Goal: Task Accomplishment & Management: Use online tool/utility

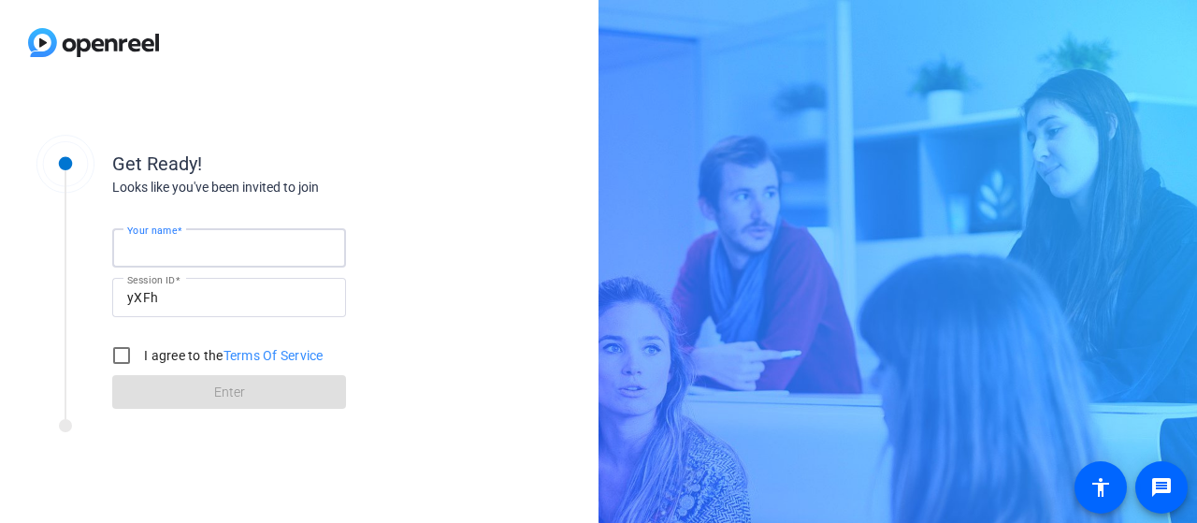
click at [232, 245] on input "Your name" at bounding box center [229, 248] width 204 height 22
type input "[PERSON_NAME], home"
click at [125, 362] on input "I agree to the Terms Of Service" at bounding box center [121, 355] width 37 height 37
checkbox input "true"
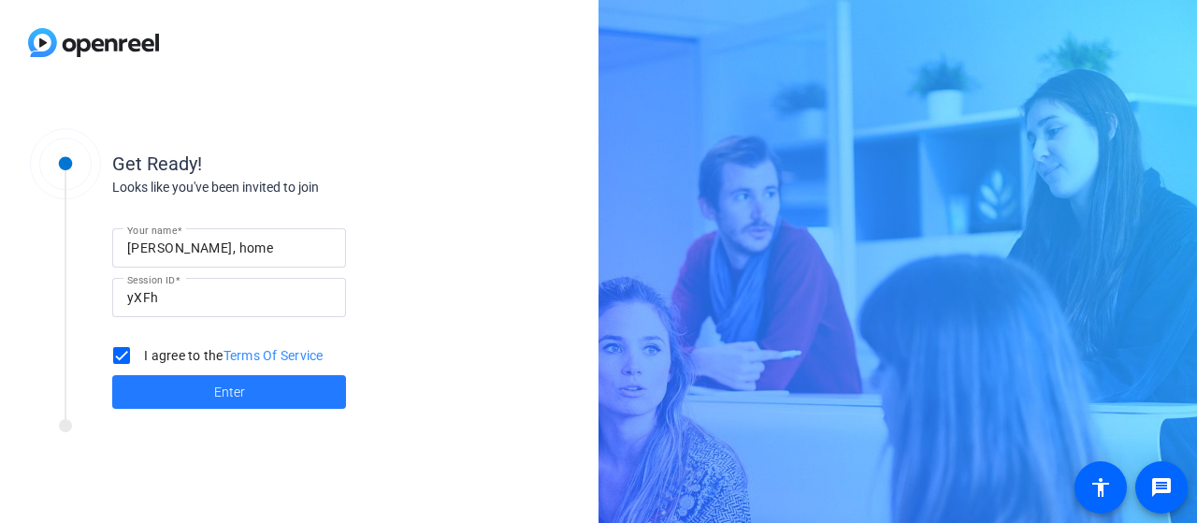
click at [205, 387] on span at bounding box center [229, 391] width 234 height 45
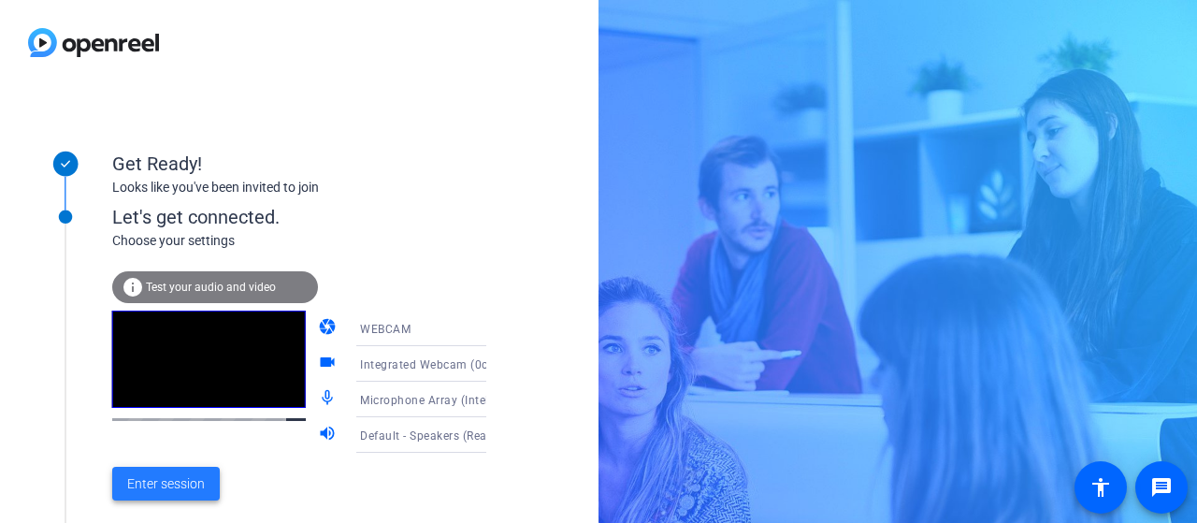
click at [148, 488] on span "Enter session" at bounding box center [166, 484] width 78 height 20
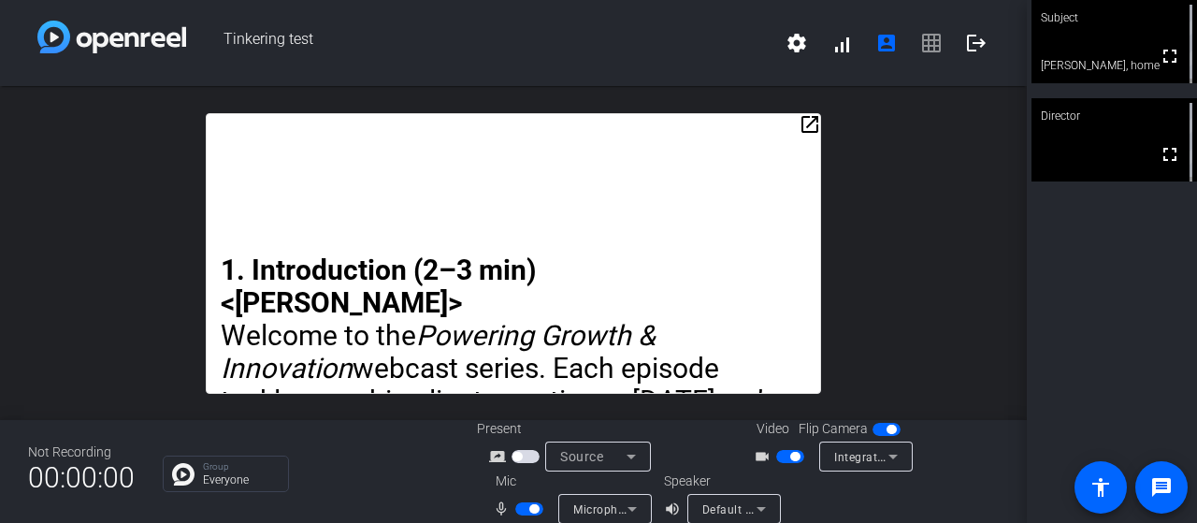
click at [798, 124] on mat-icon "open_in_new" at bounding box center [809, 124] width 22 height 22
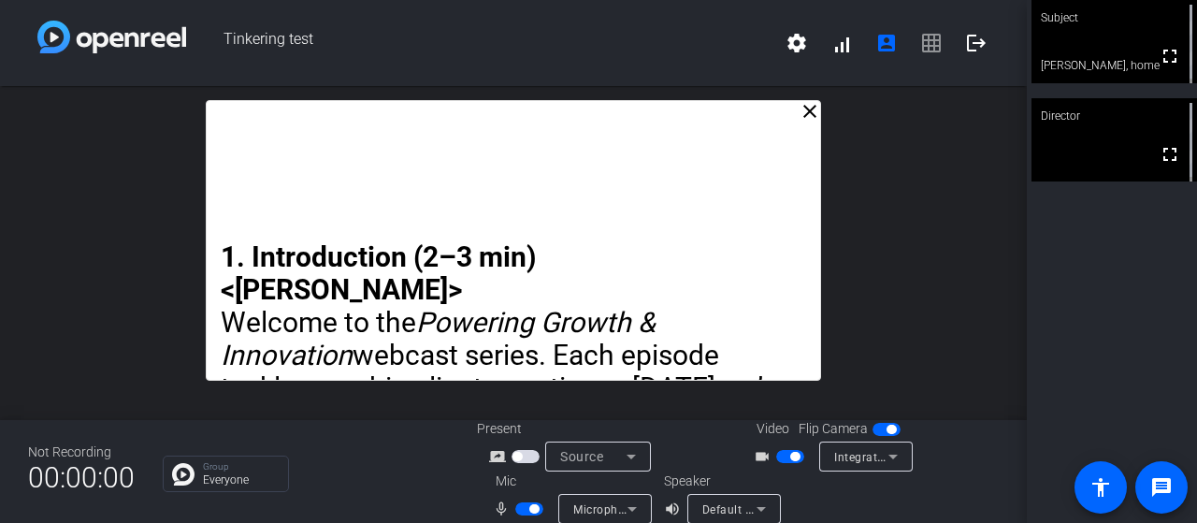
click at [802, 117] on mat-icon "close" at bounding box center [809, 111] width 22 height 22
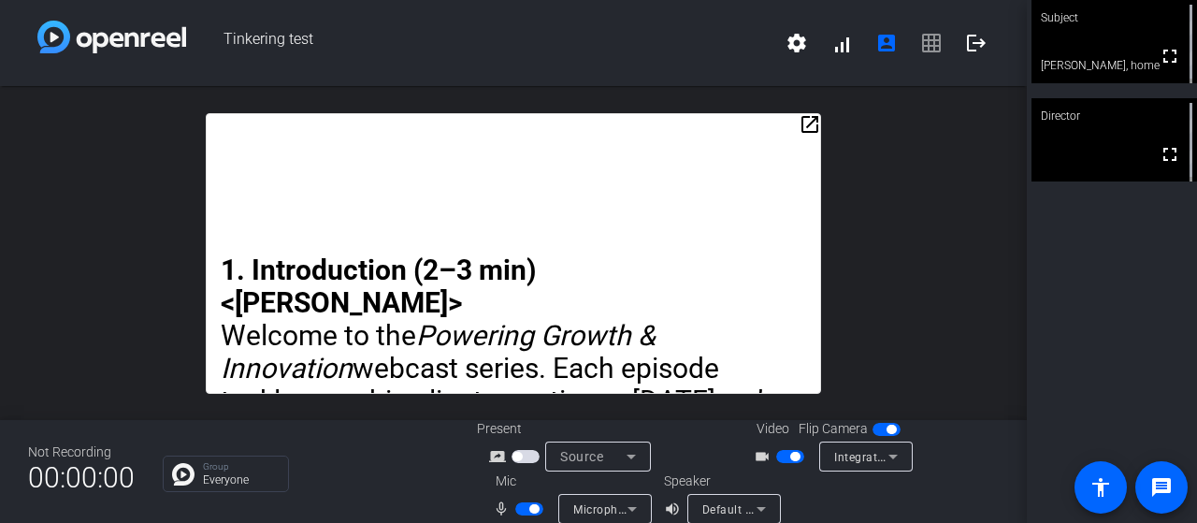
click at [802, 121] on mat-icon "open_in_new" at bounding box center [809, 124] width 22 height 22
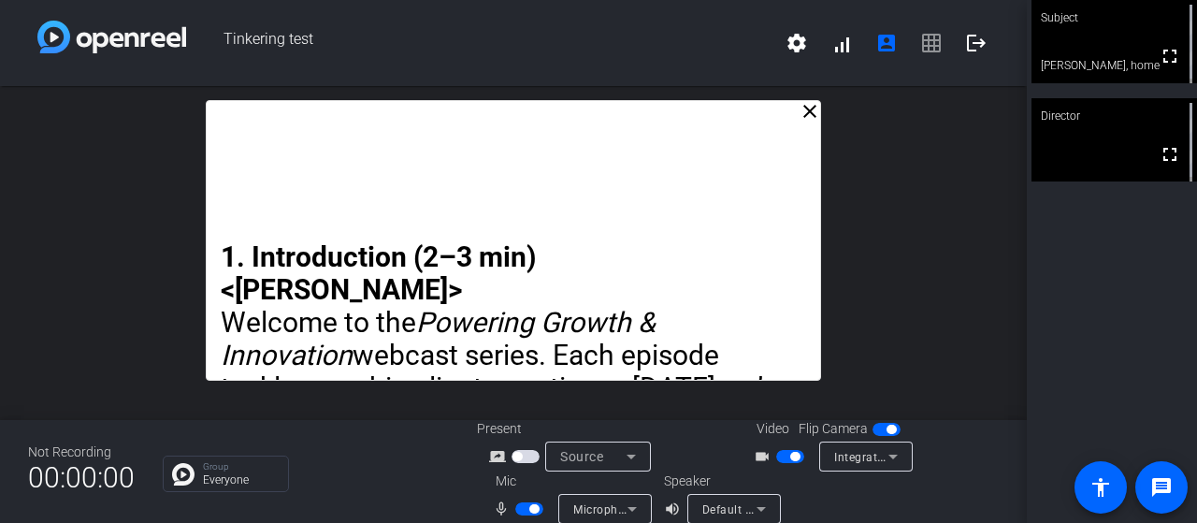
click at [802, 108] on mat-icon "close" at bounding box center [809, 111] width 22 height 22
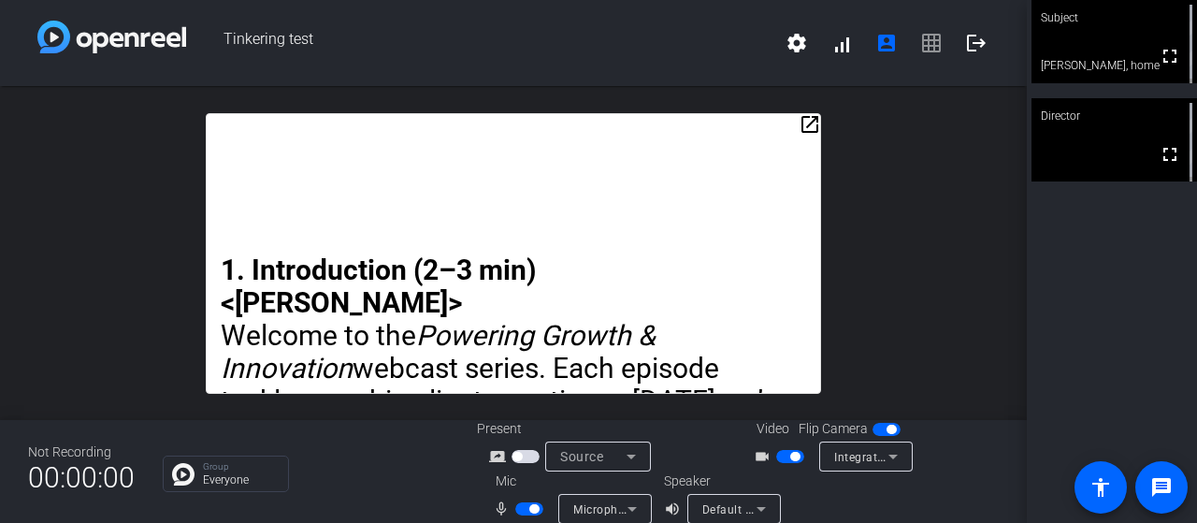
click at [920, 44] on span "settings signal_cellular_alt account_box grid_on logout" at bounding box center [886, 43] width 224 height 45
click at [836, 50] on span at bounding box center [841, 43] width 45 height 45
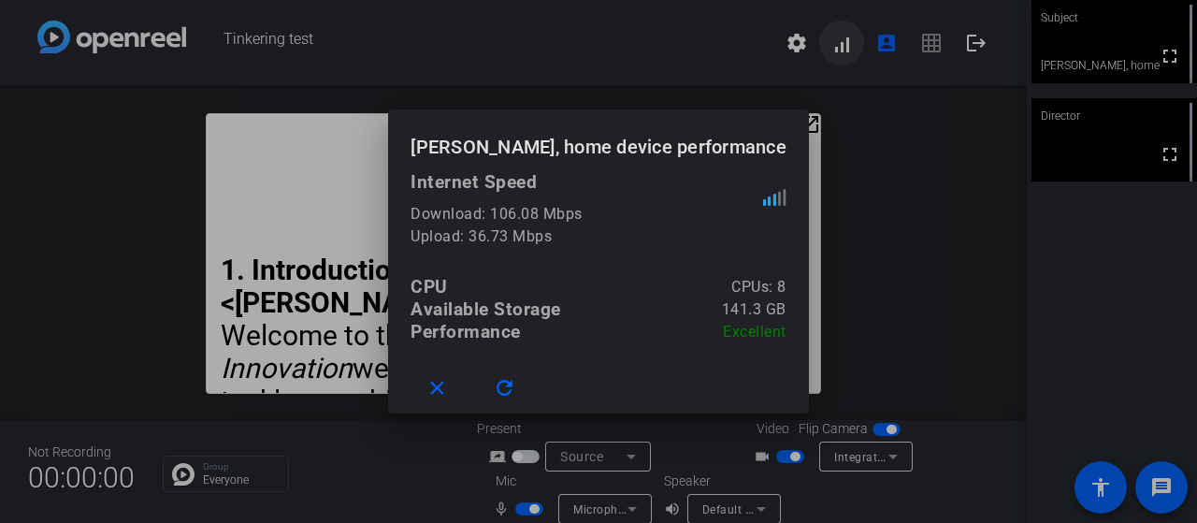
click at [836, 50] on div at bounding box center [598, 261] width 1197 height 523
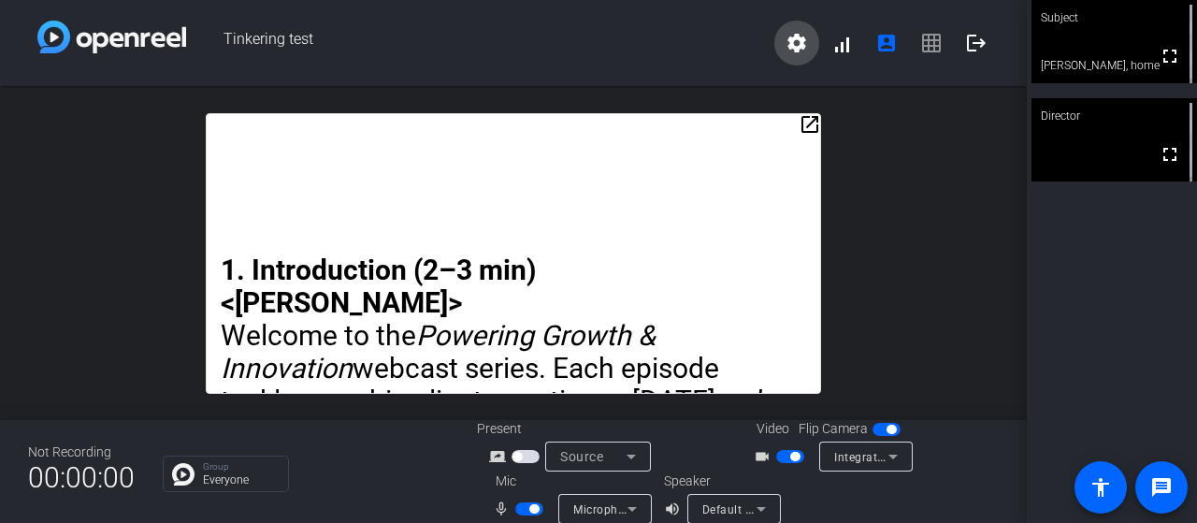
click at [792, 46] on mat-icon "settings" at bounding box center [796, 43] width 22 height 22
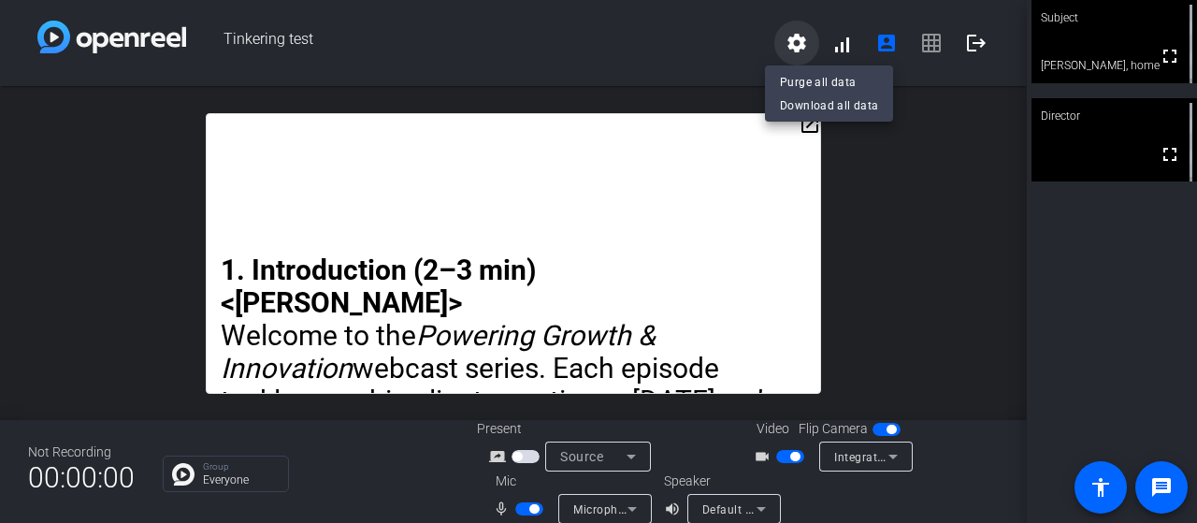
click at [792, 46] on div at bounding box center [598, 261] width 1197 height 523
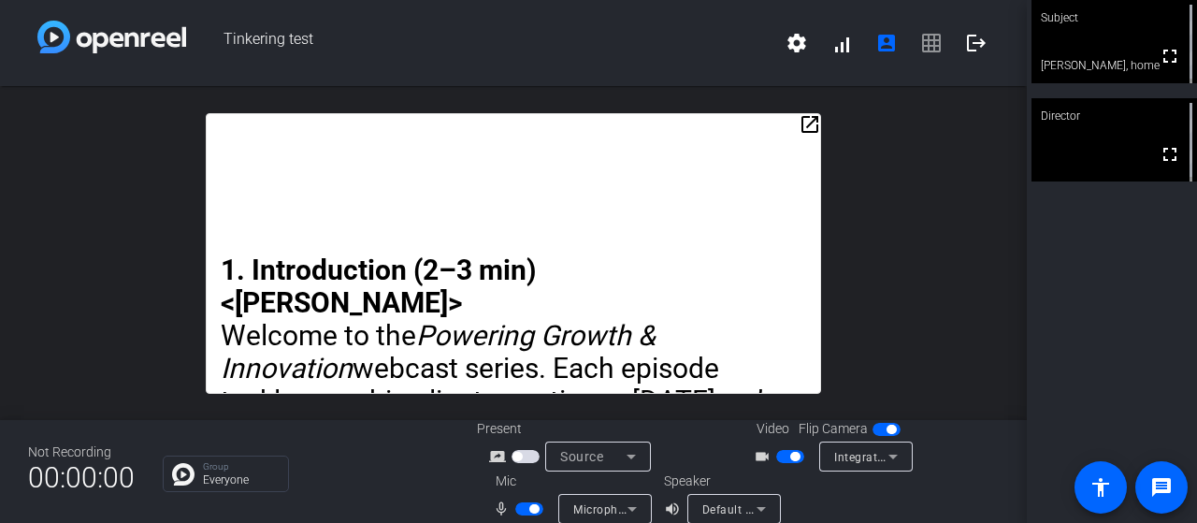
click at [919, 47] on span "settings signal_cellular_alt account_box grid_on logout" at bounding box center [886, 43] width 224 height 45
drag, startPoint x: 1028, startPoint y: 372, endPoint x: 1008, endPoint y: 401, distance: 35.5
click at [1008, 401] on div "Tinkering test settings signal_cellular_alt account_box grid_on logout open_in_…" at bounding box center [598, 261] width 1197 height 523
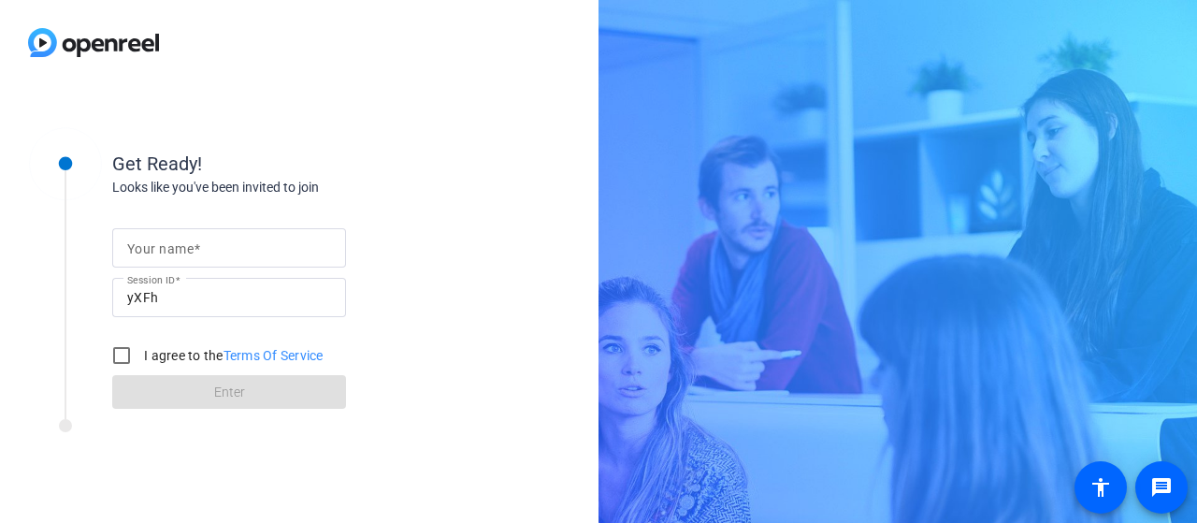
click at [224, 248] on input "Your name" at bounding box center [229, 248] width 204 height 22
type input "[PERSON_NAME], home"
click at [129, 352] on input "I agree to the Terms Of Service" at bounding box center [121, 355] width 37 height 37
checkbox input "true"
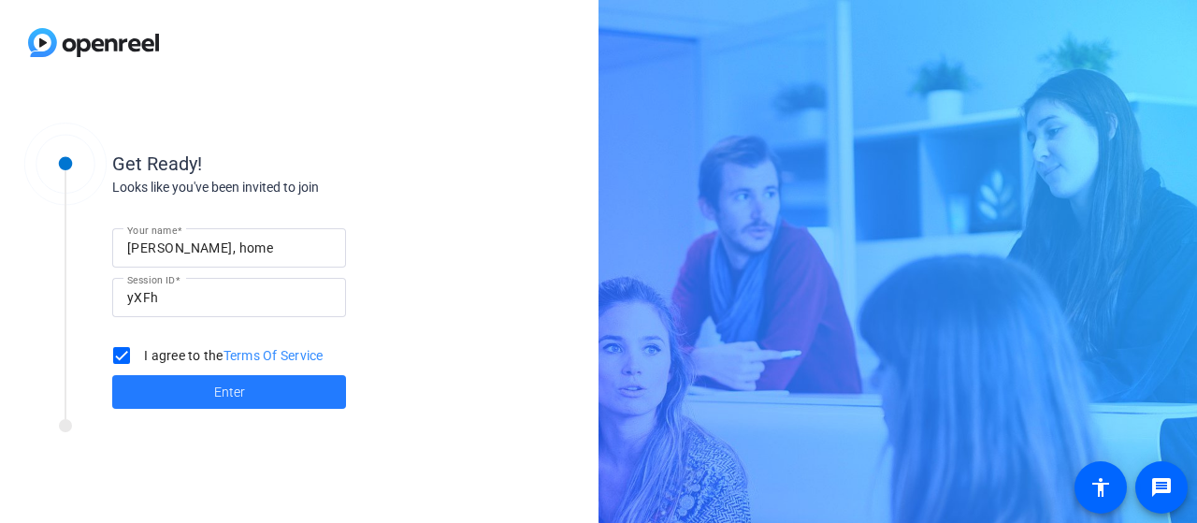
click at [213, 390] on span at bounding box center [229, 391] width 234 height 45
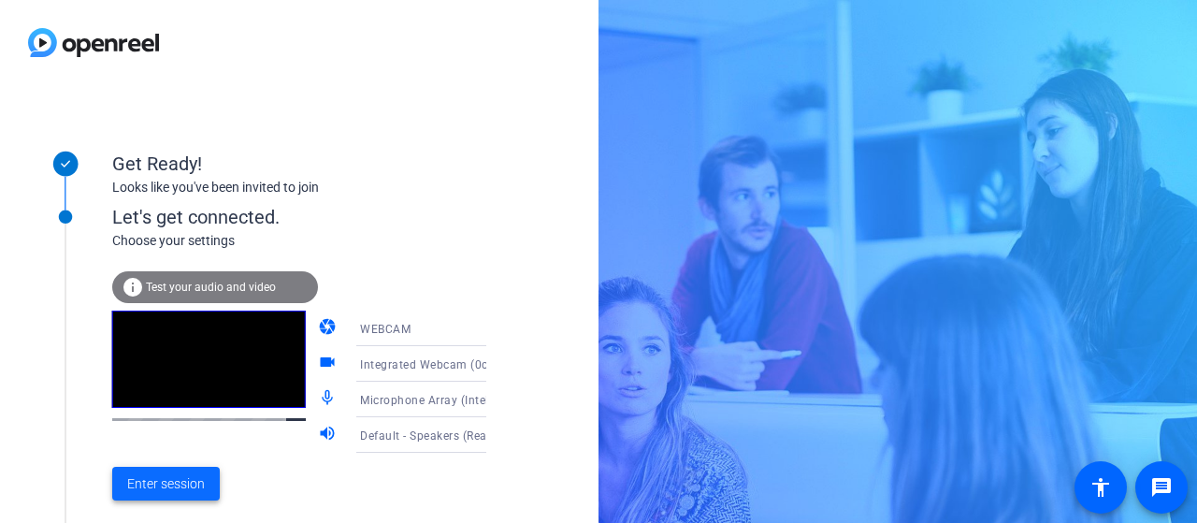
click at [180, 478] on span "Enter session" at bounding box center [166, 484] width 78 height 20
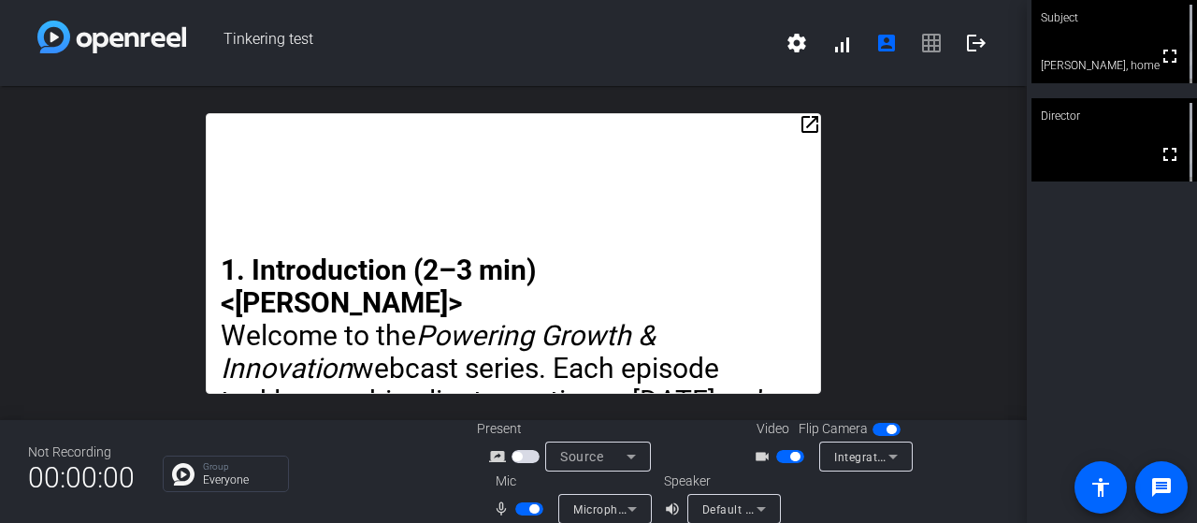
click at [522, 520] on div "mic_none Microphone Array (Intel® Smart Sound Technology for Digital Microphone…" at bounding box center [570, 509] width 187 height 30
click at [517, 510] on span "button" at bounding box center [529, 508] width 28 height 13
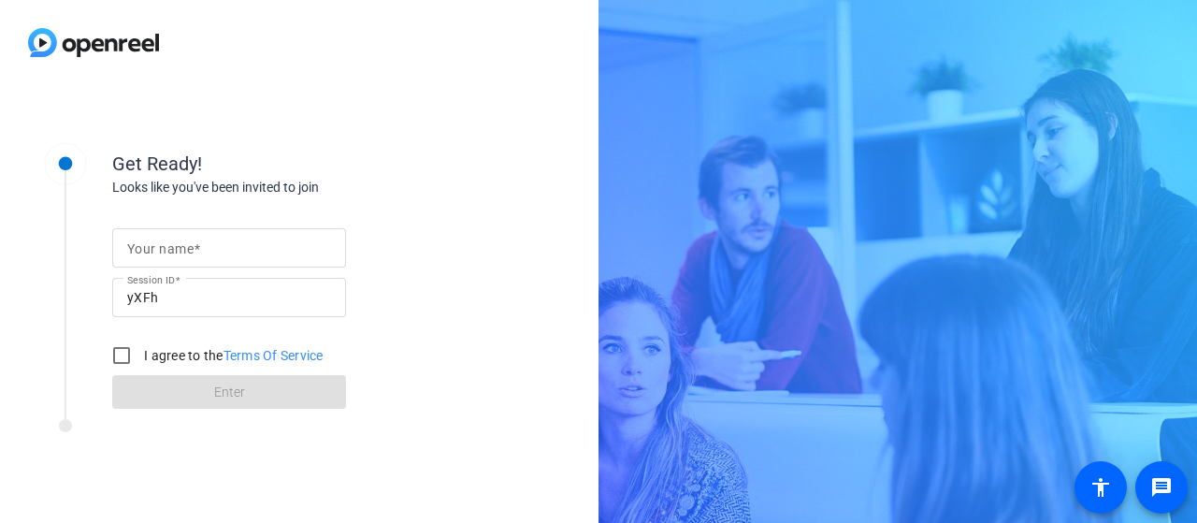
click at [166, 257] on input "Your name" at bounding box center [229, 248] width 204 height 22
type input "[PERSON_NAME], home"
click at [116, 350] on input "I agree to the Terms Of Service" at bounding box center [121, 355] width 37 height 37
checkbox input "true"
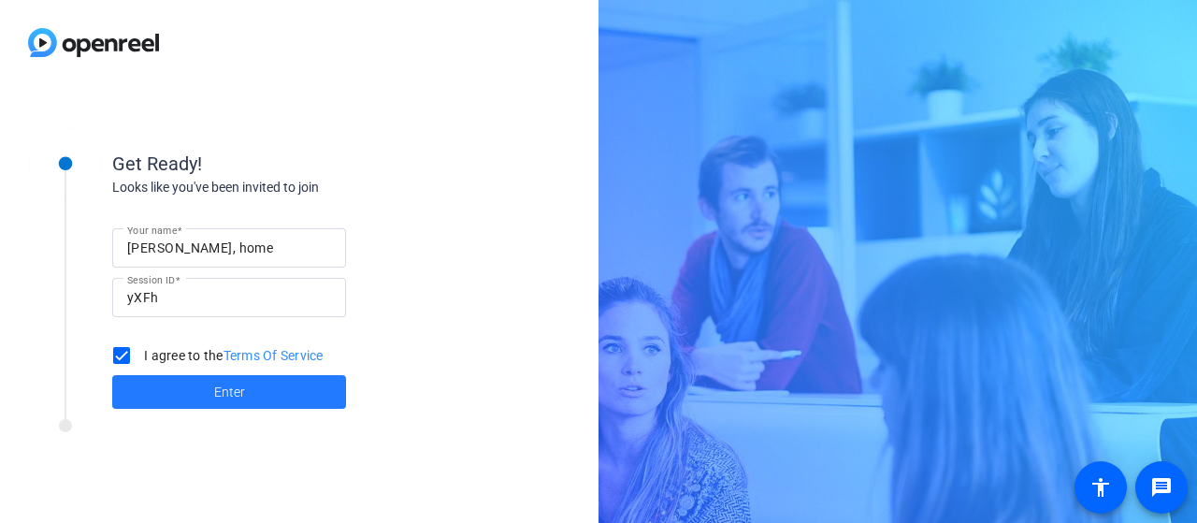
click at [199, 390] on span at bounding box center [229, 391] width 234 height 45
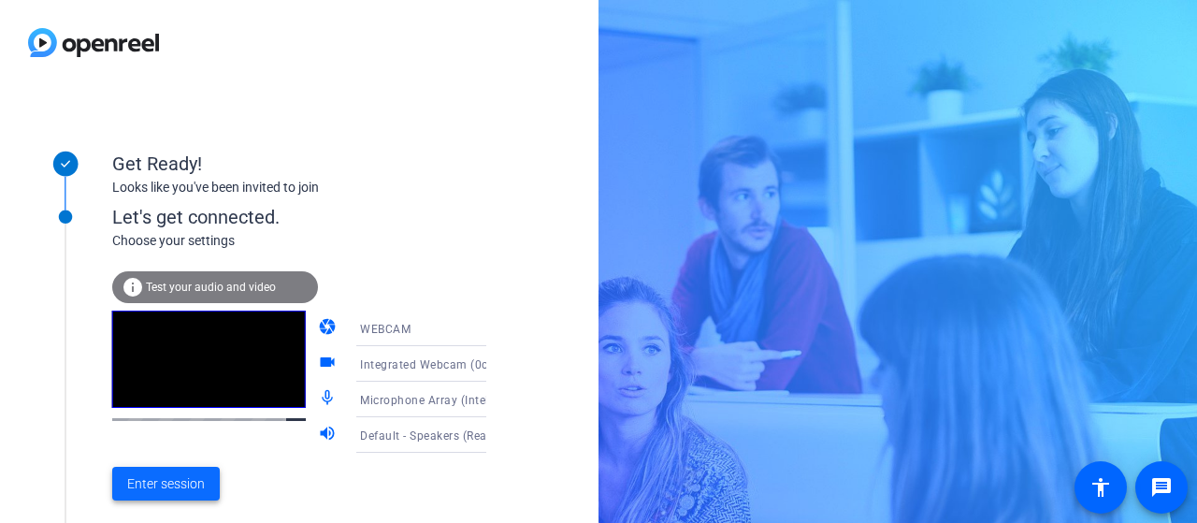
click at [174, 480] on span "Enter session" at bounding box center [166, 484] width 78 height 20
